Goal: Use online tool/utility: Utilize a website feature to perform a specific function

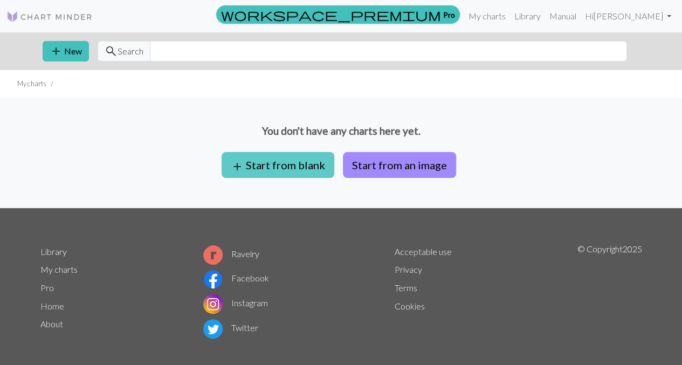
click at [294, 166] on button "add Start from blank" at bounding box center [278, 165] width 113 height 26
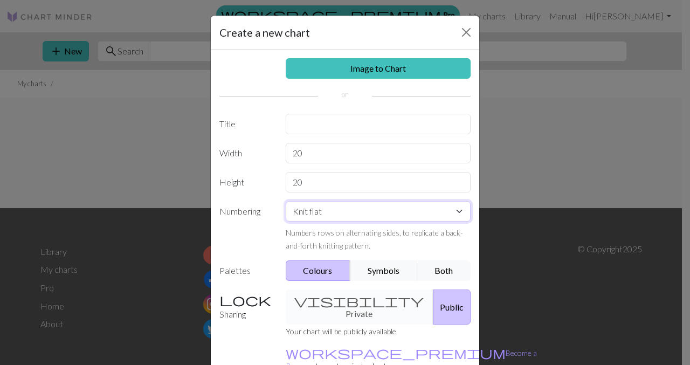
click at [356, 213] on select "Knit flat Knit in the round Lace knitting Cross stitch" at bounding box center [379, 211] width 186 height 20
select select "round"
click at [286, 201] on select "Knit flat Knit in the round Lace knitting Cross stitch" at bounding box center [379, 211] width 186 height 20
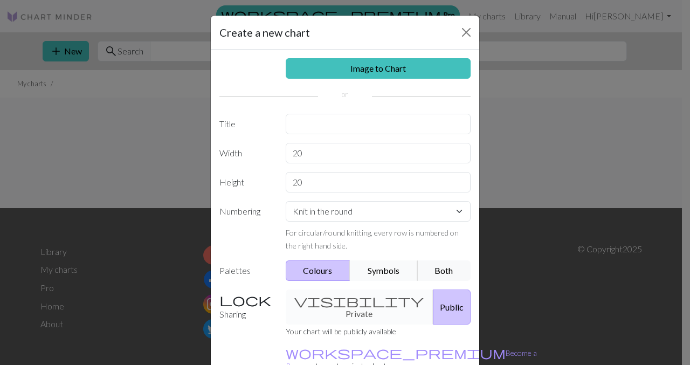
click at [385, 266] on button "Symbols" at bounding box center [384, 270] width 68 height 20
click at [289, 266] on button "Colours" at bounding box center [318, 270] width 65 height 20
click at [331, 300] on div "visibility Private Public" at bounding box center [378, 307] width 198 height 35
click at [230, 301] on label "Sharing" at bounding box center [246, 307] width 66 height 35
click at [433, 296] on button "Public" at bounding box center [452, 307] width 38 height 35
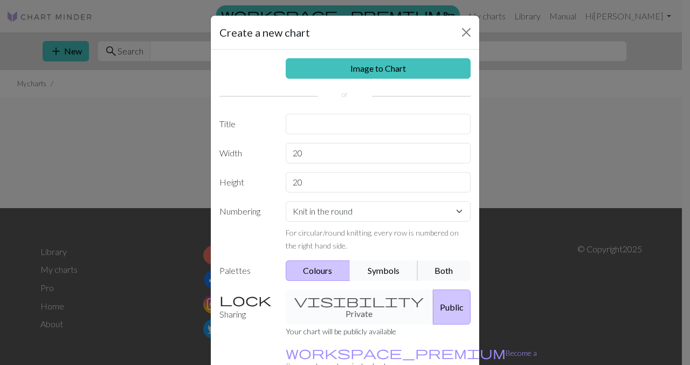
click at [387, 266] on button "Symbols" at bounding box center [384, 270] width 68 height 20
click at [325, 301] on div "visibility Private Public" at bounding box center [378, 307] width 198 height 35
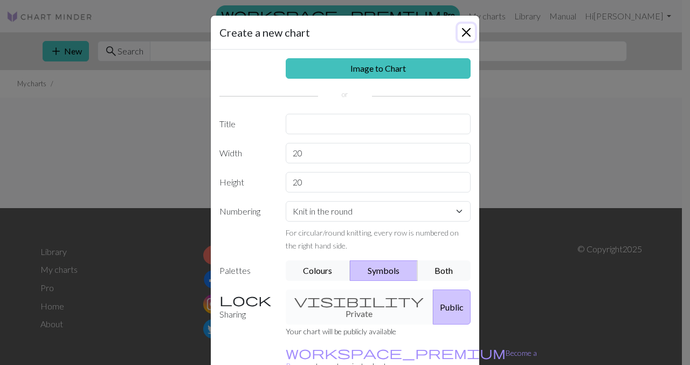
click at [464, 26] on button "Close" at bounding box center [466, 32] width 17 height 17
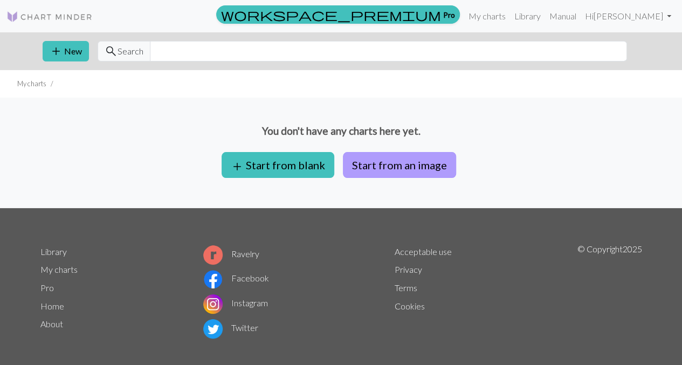
click at [382, 168] on button "Start from an image" at bounding box center [399, 165] width 113 height 26
